Goal: Navigation & Orientation: Find specific page/section

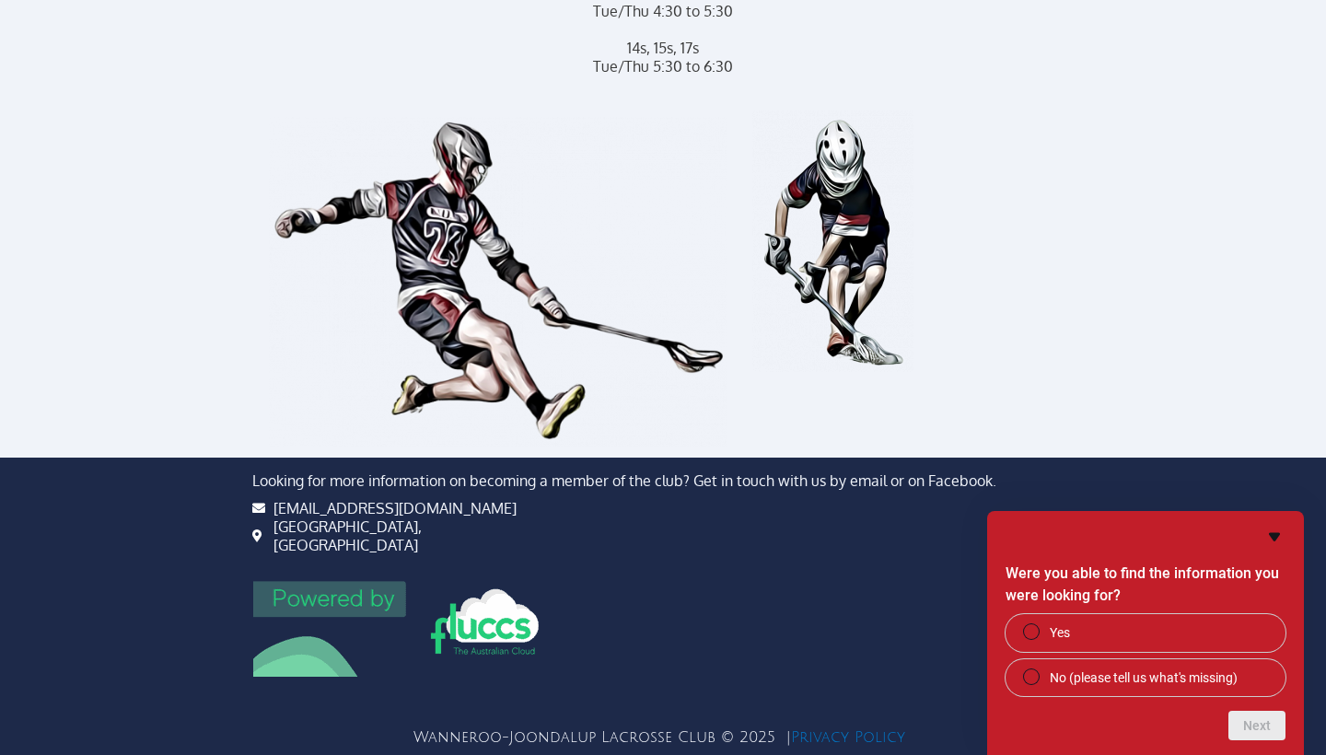
scroll to position [1166, 0]
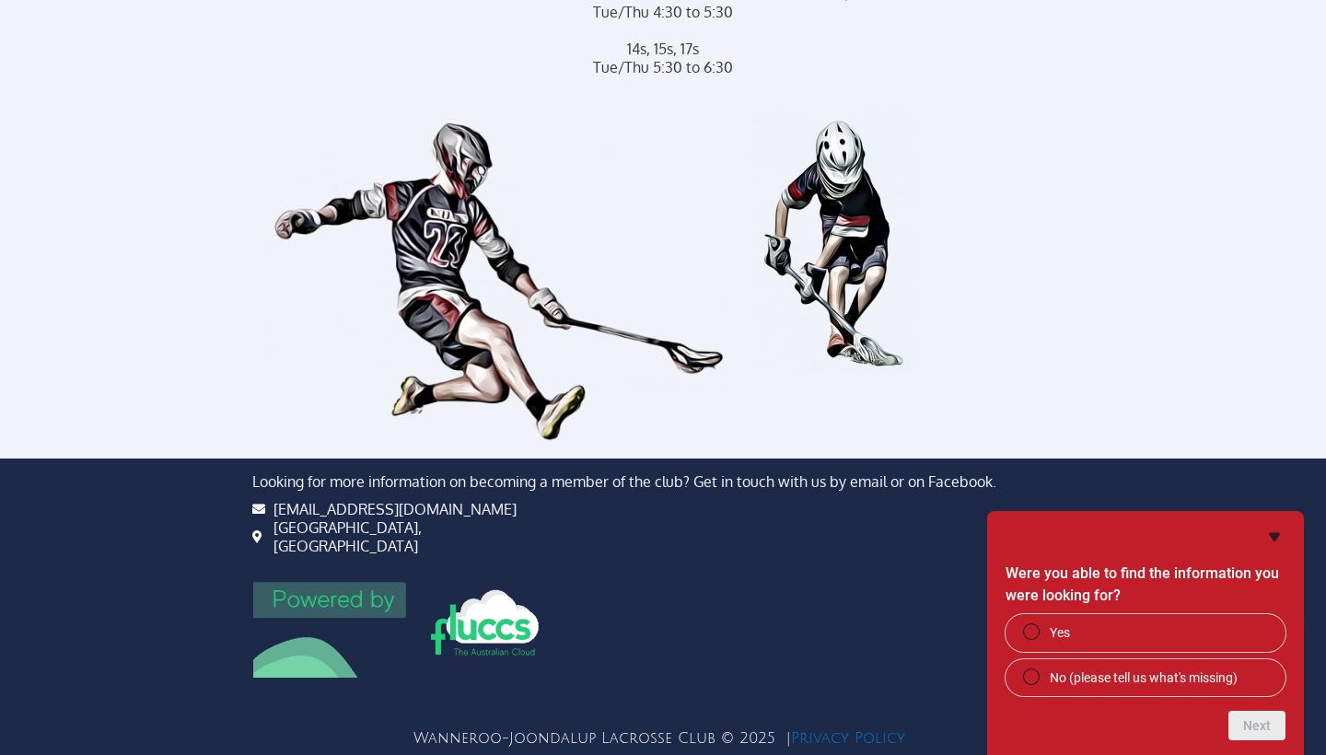
click at [1273, 537] on icon "Hide survey" at bounding box center [1274, 537] width 11 height 8
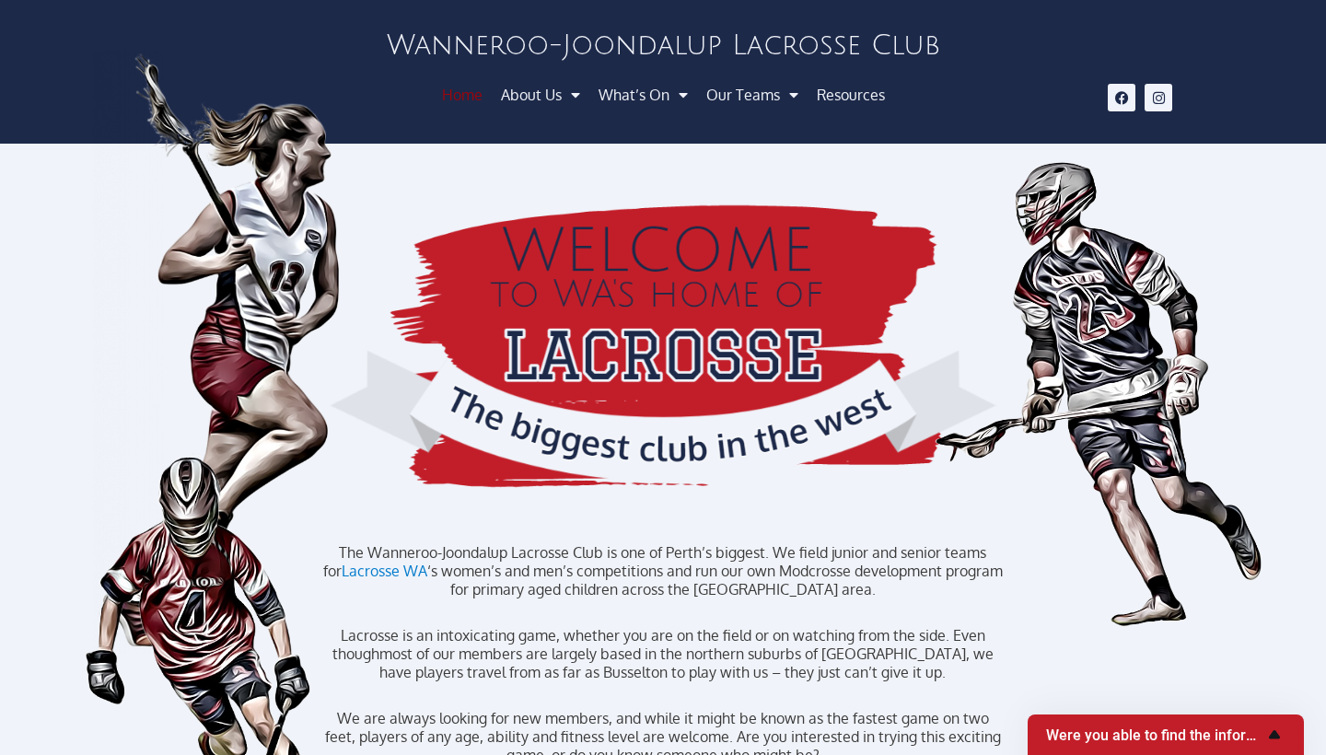
scroll to position [0, 0]
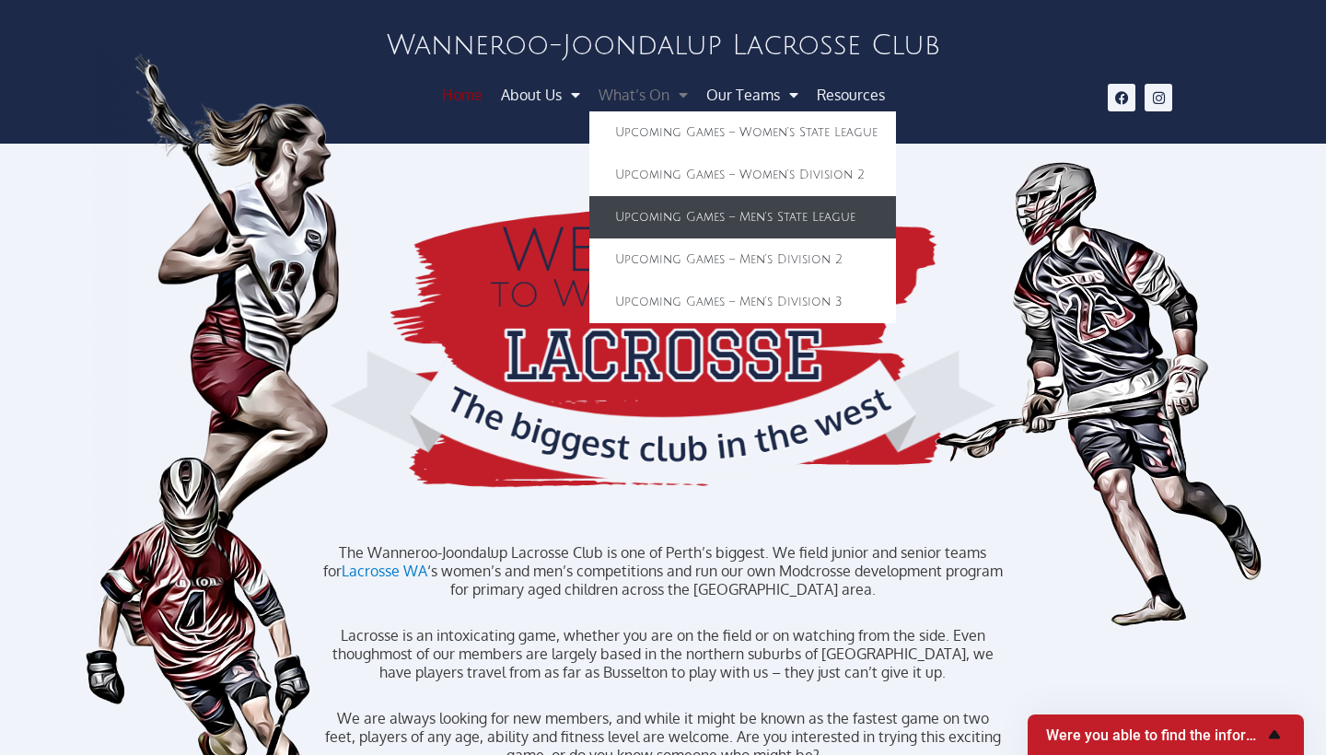
click at [695, 216] on link "Upcoming Games – Men’s State League" at bounding box center [743, 217] width 307 height 42
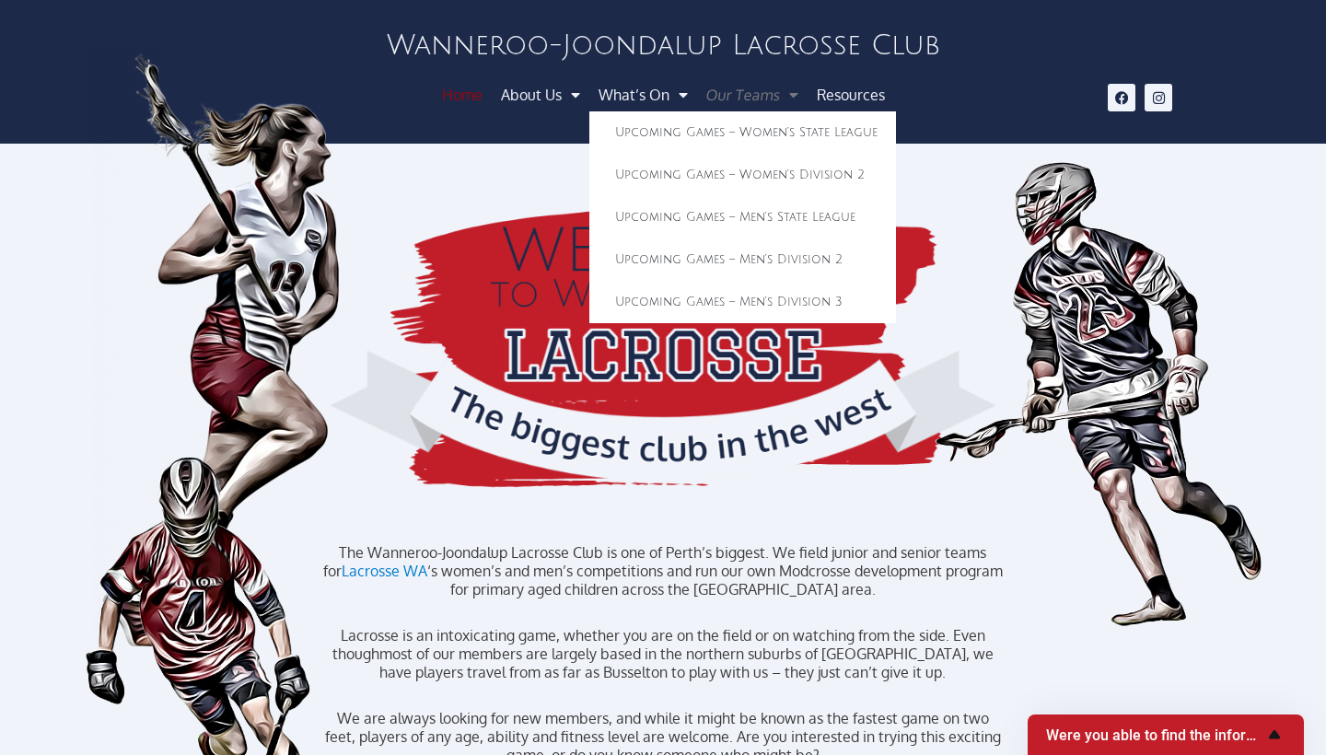
click at [765, 88] on link "Our Teams" at bounding box center [752, 94] width 115 height 33
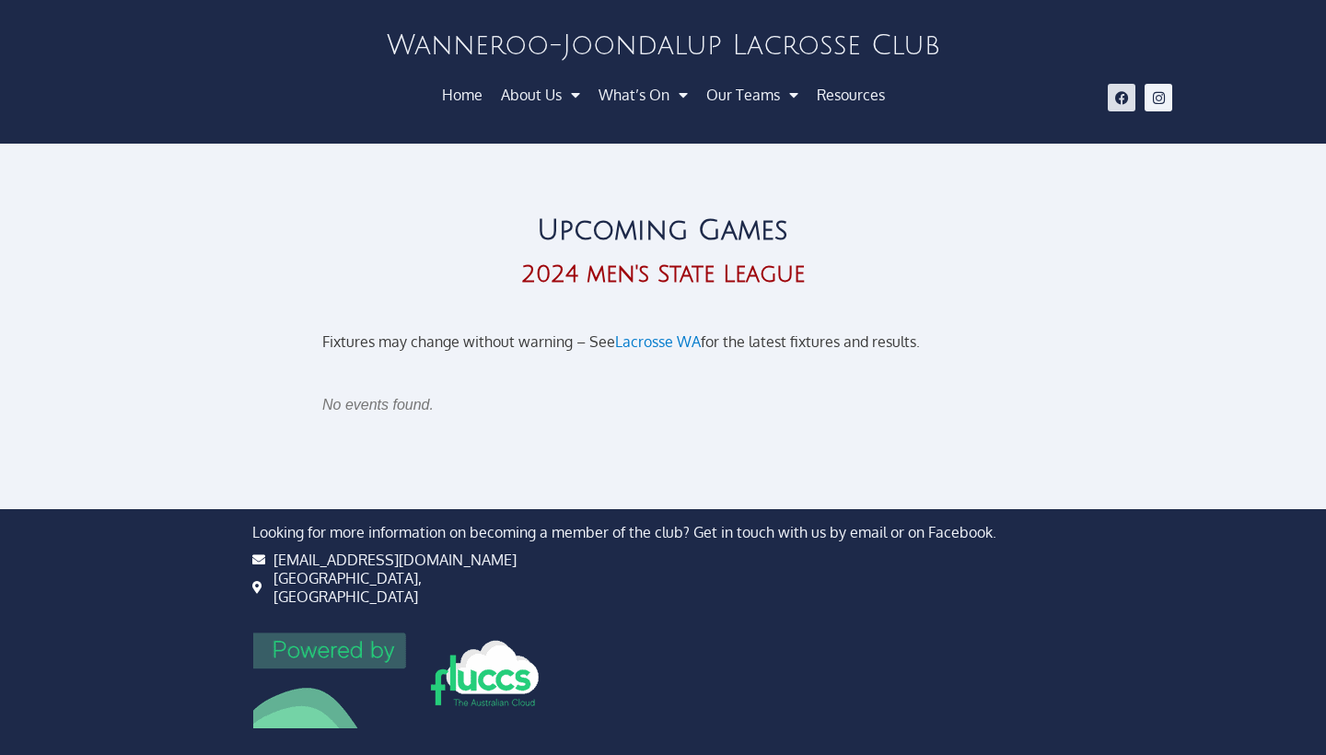
click at [1122, 103] on icon at bounding box center [1122, 98] width 14 height 14
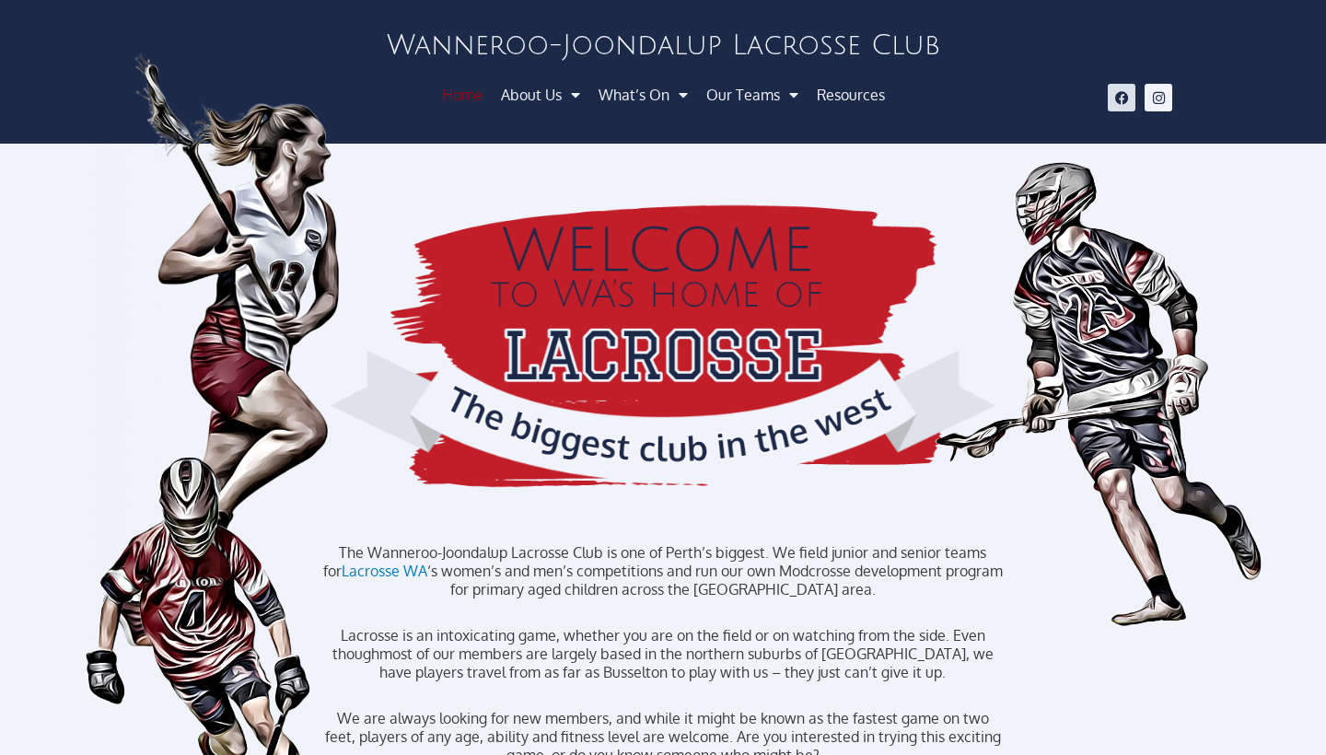
click at [1120, 103] on icon at bounding box center [1122, 98] width 14 height 14
click at [1120, 101] on icon at bounding box center [1122, 98] width 14 height 14
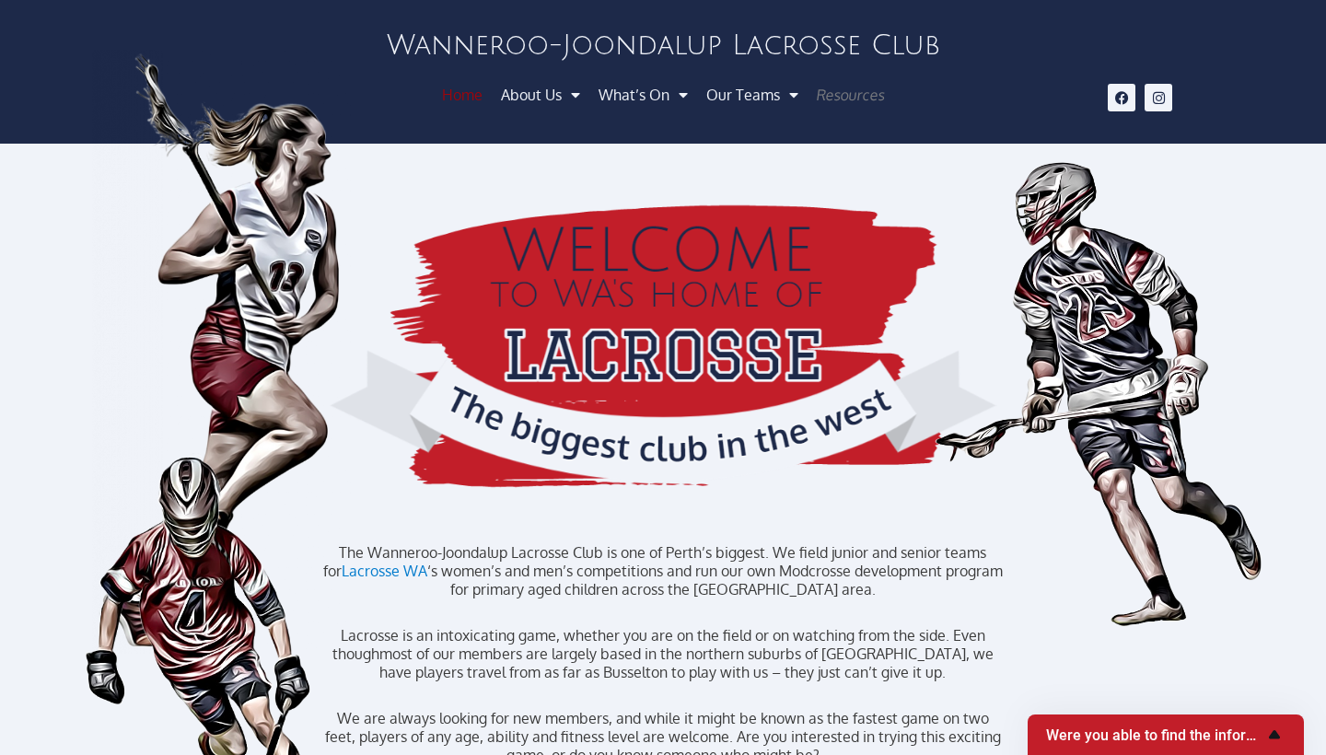
click at [837, 94] on link "Resources" at bounding box center [850, 94] width 91 height 33
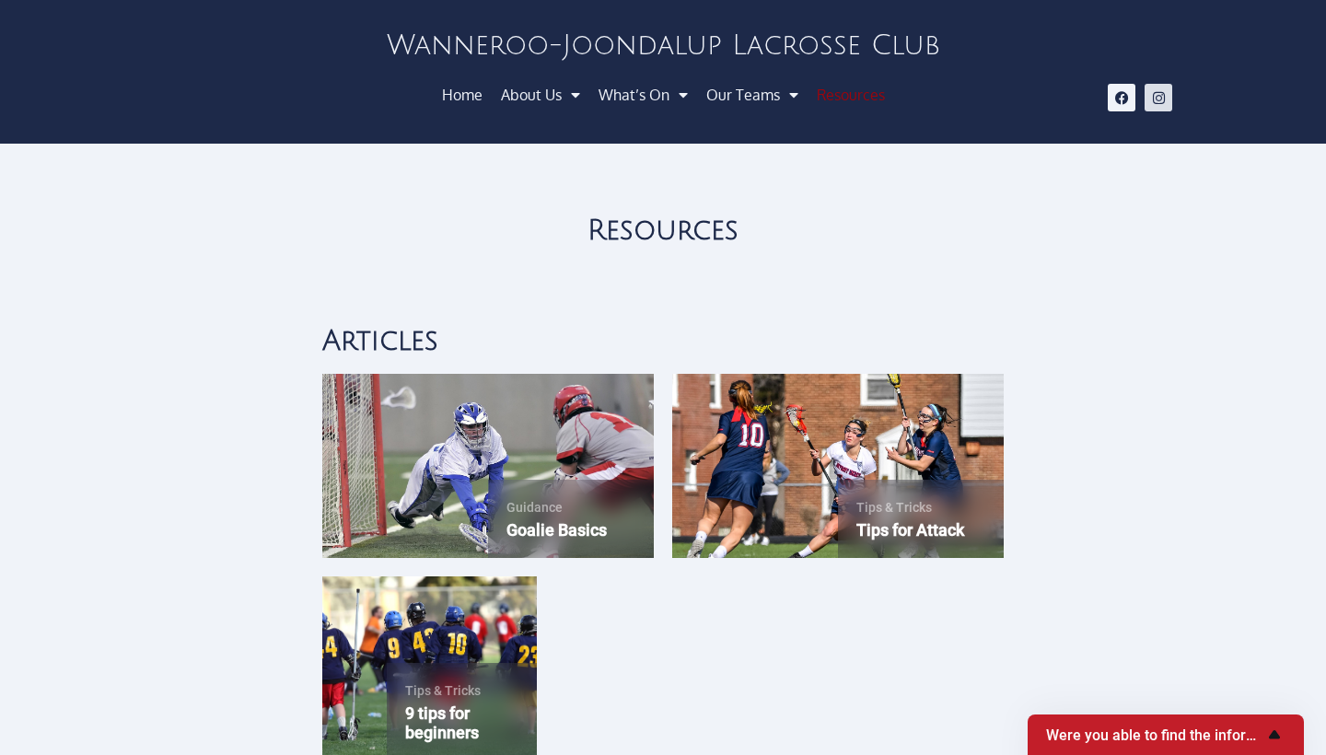
click at [1157, 94] on icon at bounding box center [1159, 98] width 14 height 14
